Goal: Information Seeking & Learning: Learn about a topic

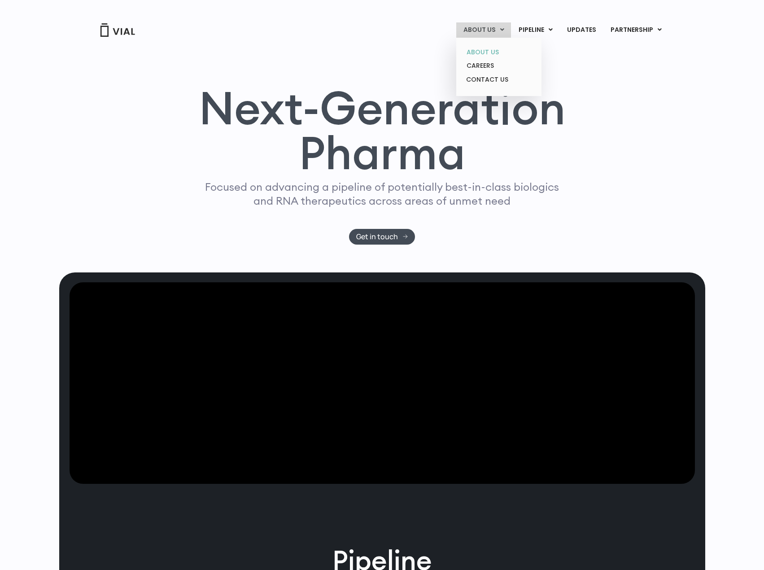
click at [482, 52] on link "ABOUT US" at bounding box center [499, 52] width 79 height 14
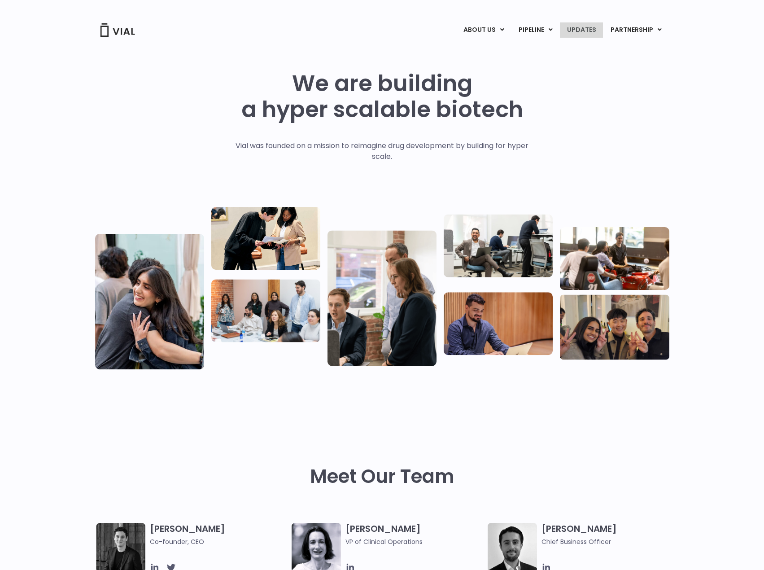
click at [585, 32] on link "UPDATES" at bounding box center [581, 29] width 43 height 15
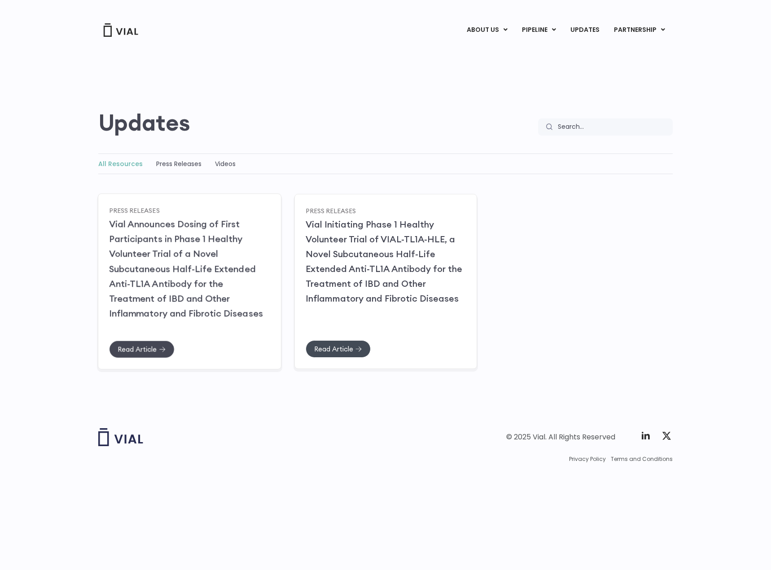
click at [136, 350] on span "Read Article" at bounding box center [137, 349] width 39 height 7
click at [490, 48] on link "ABOUT US" at bounding box center [502, 52] width 79 height 14
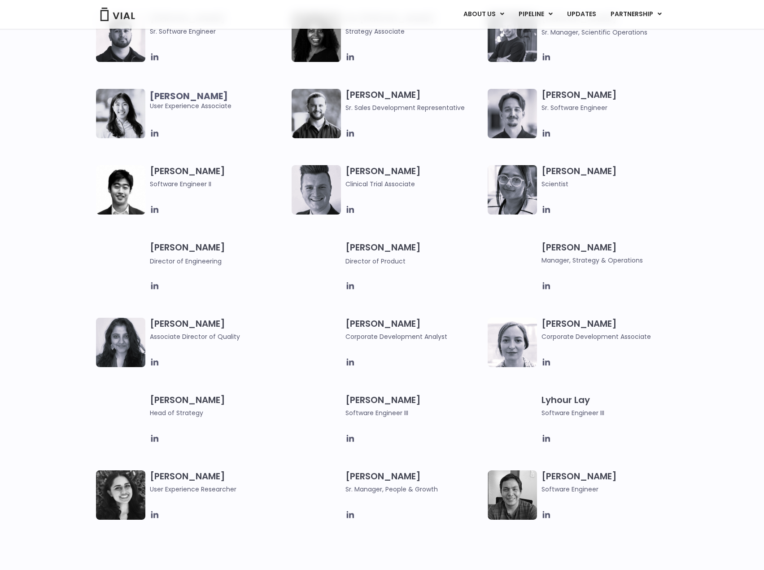
scroll to position [1077, 0]
